Goal: Task Accomplishment & Management: Manage account settings

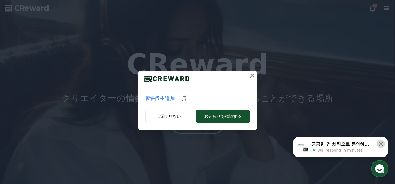
click at [383, 145] on button at bounding box center [380, 144] width 8 height 8
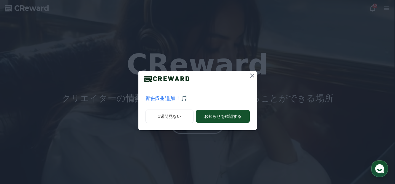
click at [252, 75] on icon at bounding box center [251, 75] width 7 height 7
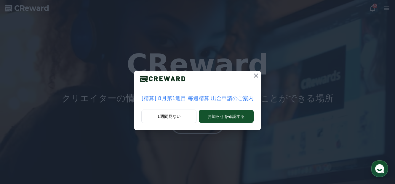
click at [219, 147] on div "[精算] 8月第1週目 毎週精算 出金申請のご案内 1週間見ない お知らせを確認する" at bounding box center [197, 92] width 395 height 184
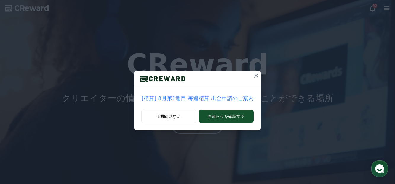
click at [253, 77] on icon at bounding box center [255, 75] width 7 height 7
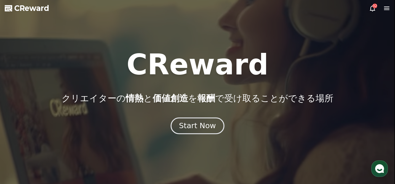
click at [204, 129] on div "Start Now" at bounding box center [197, 126] width 37 height 10
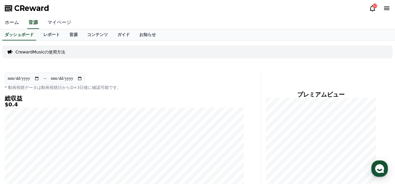
click at [55, 23] on link "マイページ" at bounding box center [59, 23] width 33 height 12
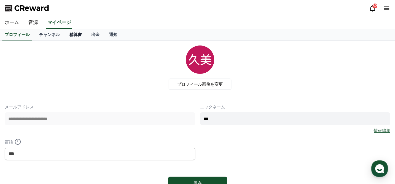
click at [65, 38] on link "精算書" at bounding box center [76, 34] width 22 height 11
